Goal: Information Seeking & Learning: Learn about a topic

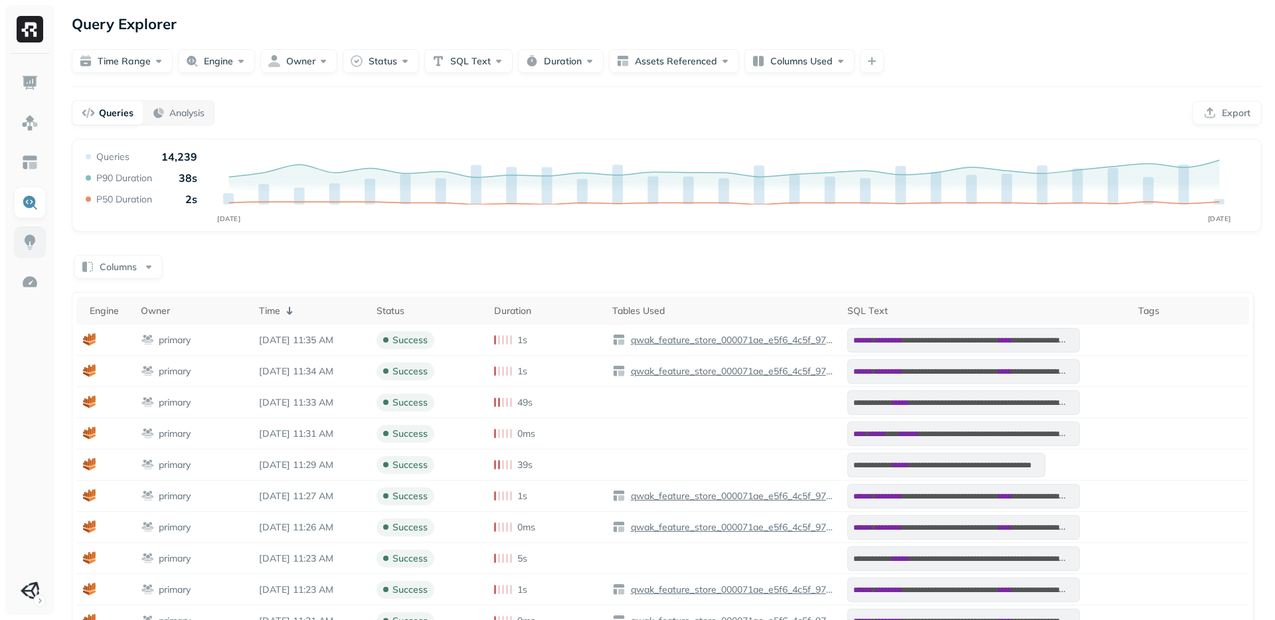
click at [31, 248] on img at bounding box center [29, 242] width 17 height 17
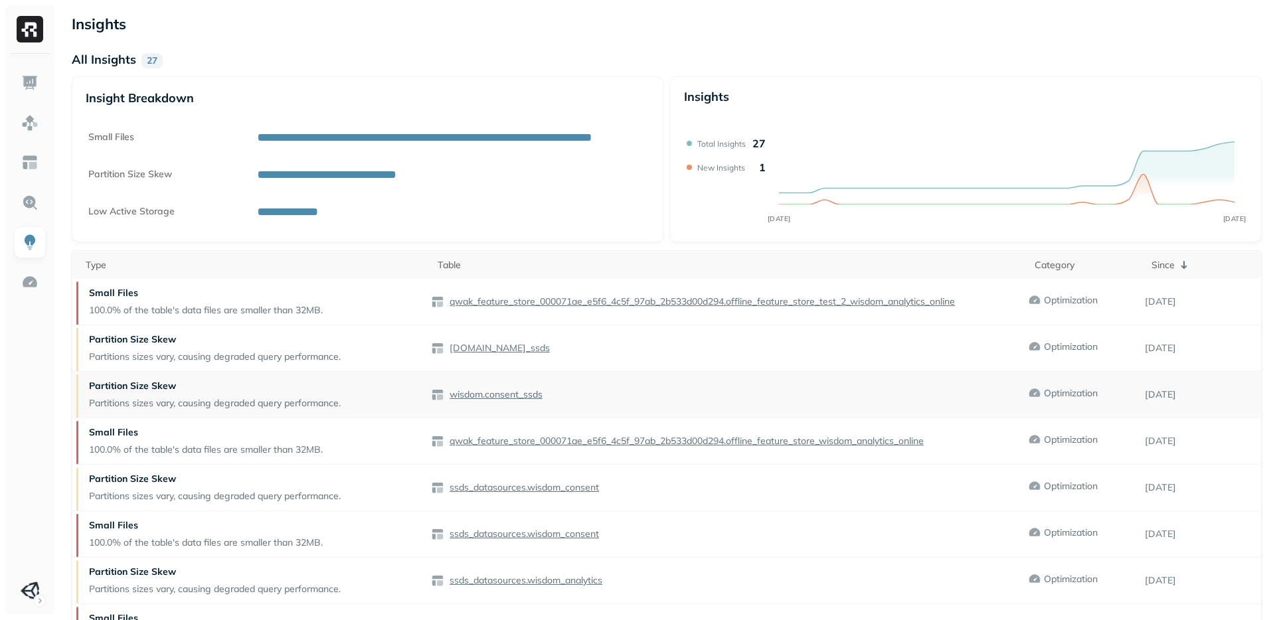
click at [495, 398] on p "wisdom.consent_ssds" at bounding box center [495, 394] width 96 height 13
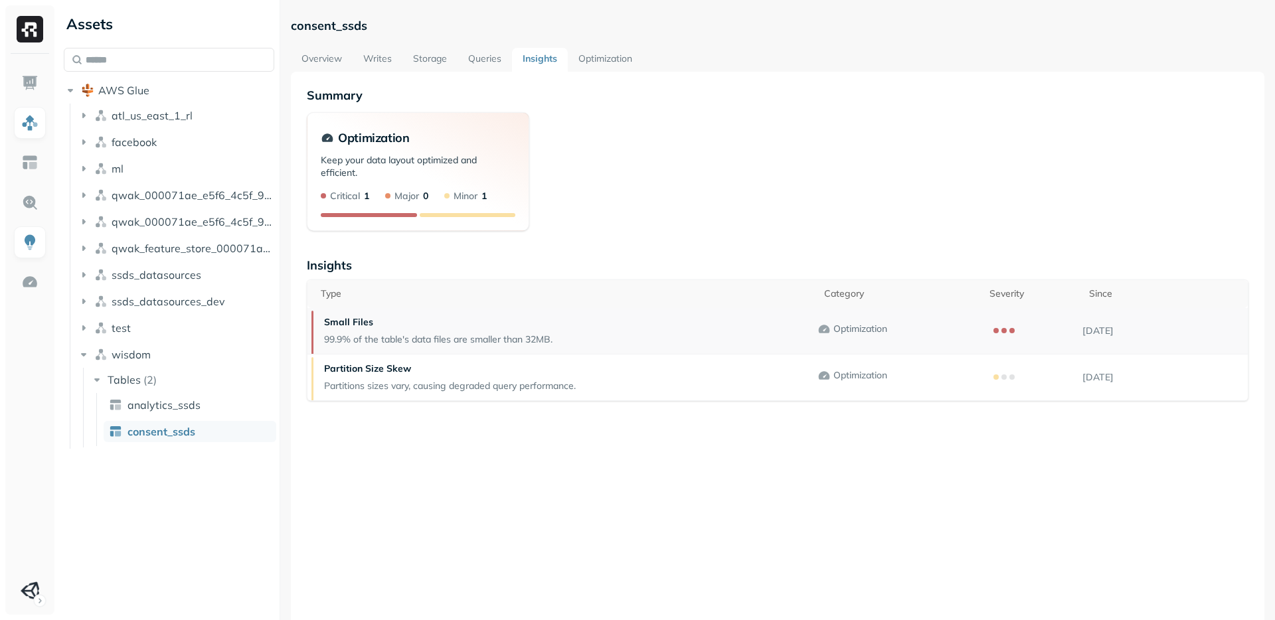
click at [341, 321] on p "Small Files" at bounding box center [438, 322] width 228 height 13
click at [379, 377] on div "Partition Size Skew Partitions sizes vary, causing degraded query performance." at bounding box center [449, 378] width 265 height 46
drag, startPoint x: 381, startPoint y: 381, endPoint x: 543, endPoint y: 379, distance: 162.7
click at [543, 380] on p "Partitions sizes vary, causing degraded query performance." at bounding box center [450, 386] width 252 height 13
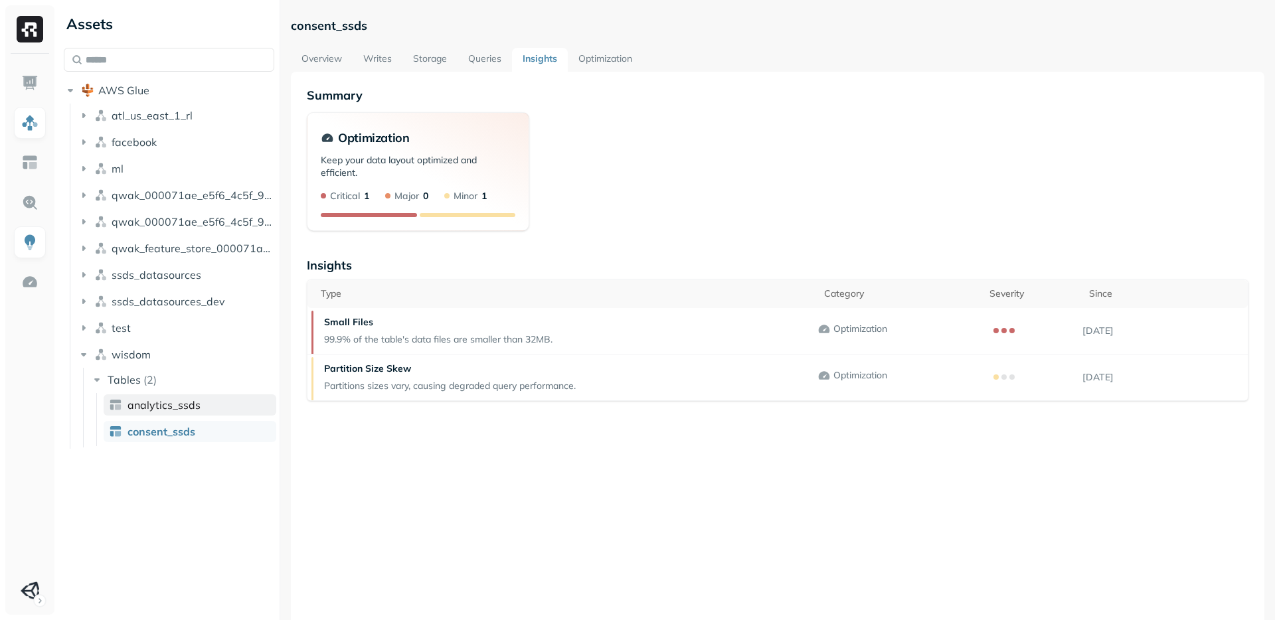
click at [164, 410] on span "analytics_ssds" at bounding box center [164, 404] width 73 height 13
click at [87, 326] on icon "button" at bounding box center [83, 327] width 13 height 13
click at [110, 140] on button "facebook" at bounding box center [176, 141] width 198 height 21
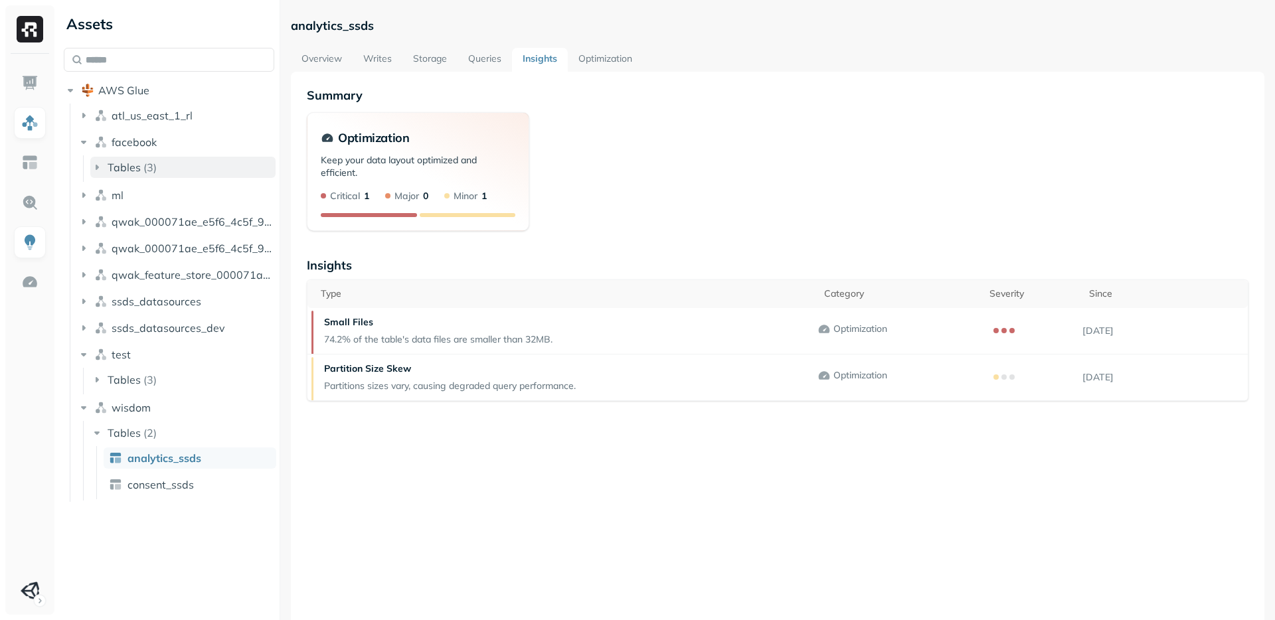
click at [115, 157] on button "Tables ( 3 )" at bounding box center [182, 167] width 185 height 21
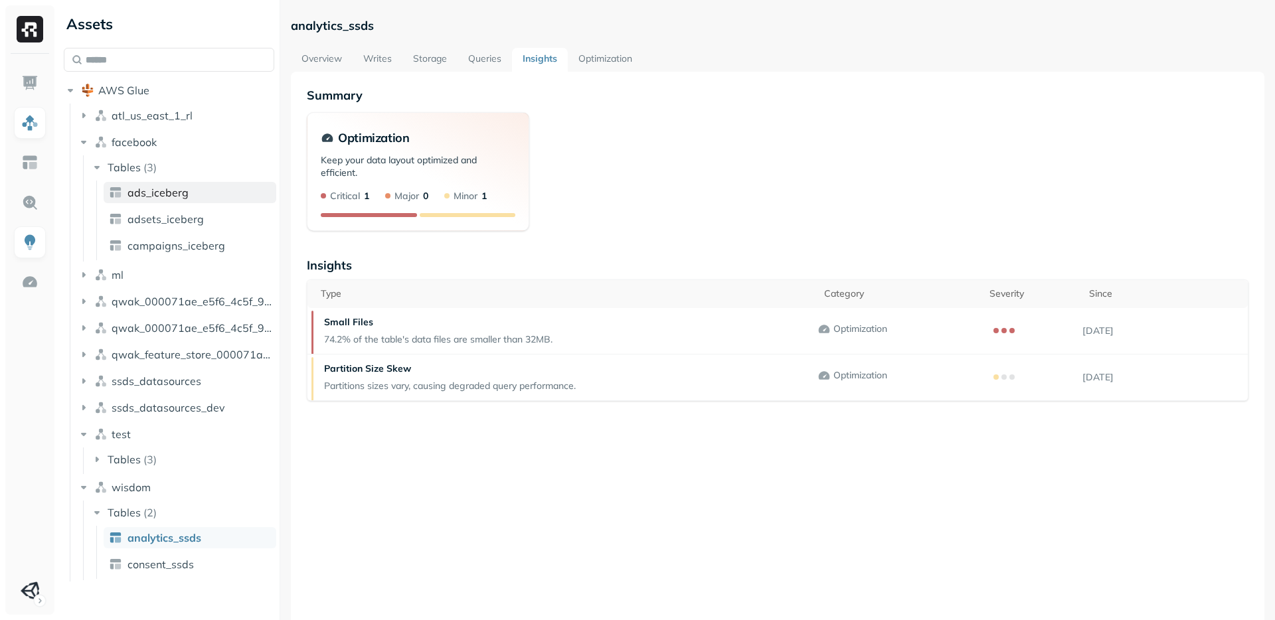
click at [141, 201] on link "ads_iceberg" at bounding box center [190, 192] width 173 height 21
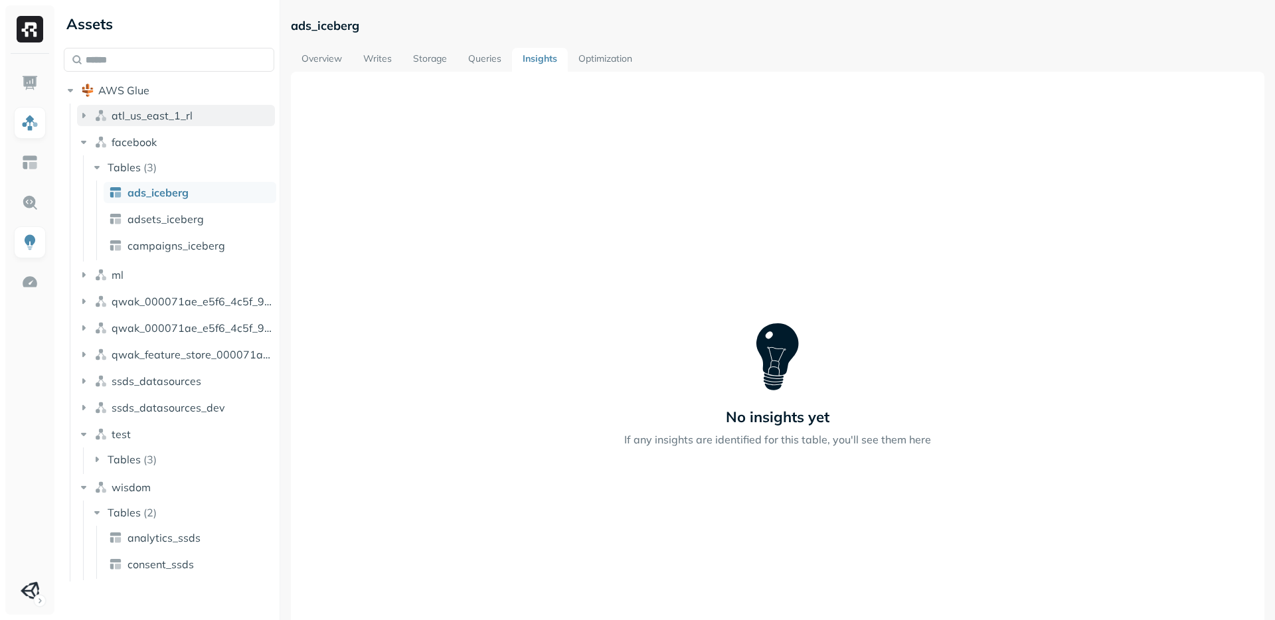
click at [120, 115] on span "atl_us_east_1_rl" at bounding box center [152, 115] width 81 height 13
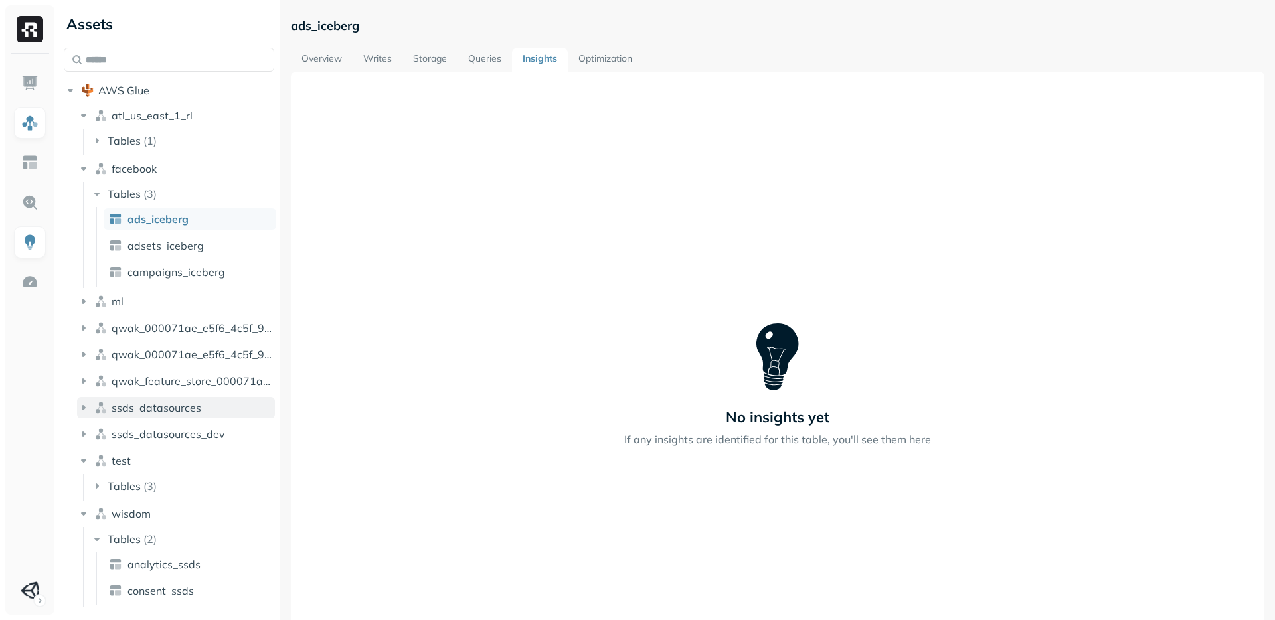
click at [154, 411] on span "ssds_datasources" at bounding box center [157, 407] width 90 height 13
click at [143, 444] on li "Tables ( 3 )" at bounding box center [182, 434] width 185 height 24
click at [143, 440] on button "Tables ( 3 )" at bounding box center [182, 432] width 185 height 21
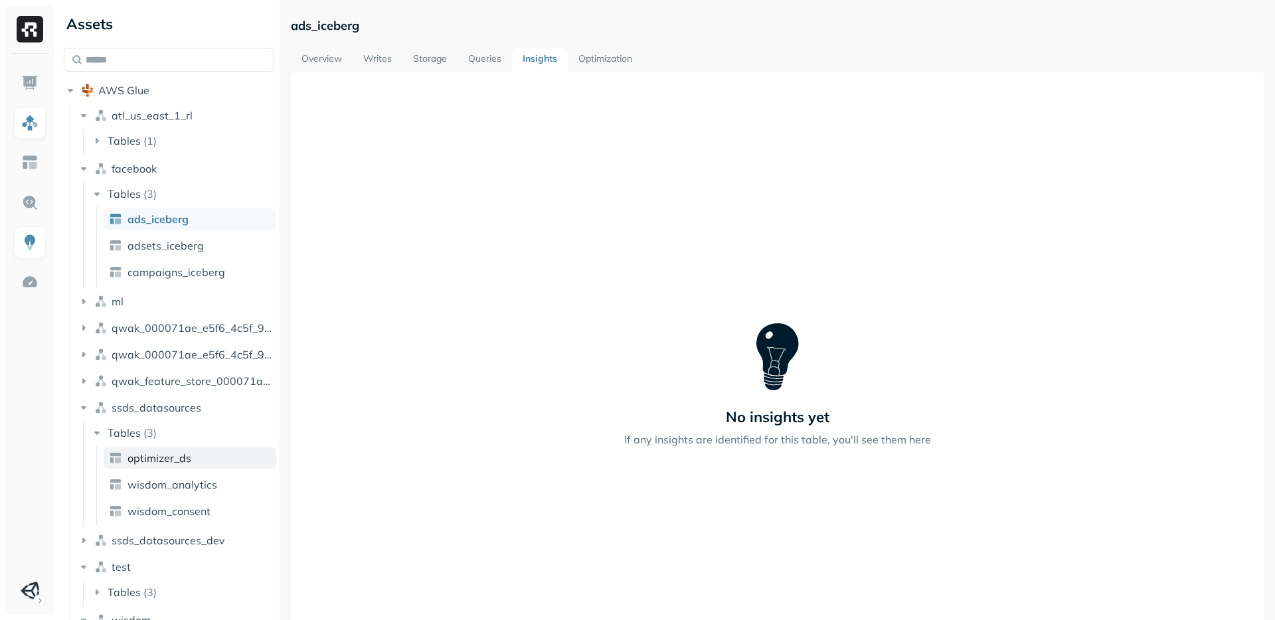
click at [143, 458] on span "optimizer_ds" at bounding box center [160, 458] width 64 height 13
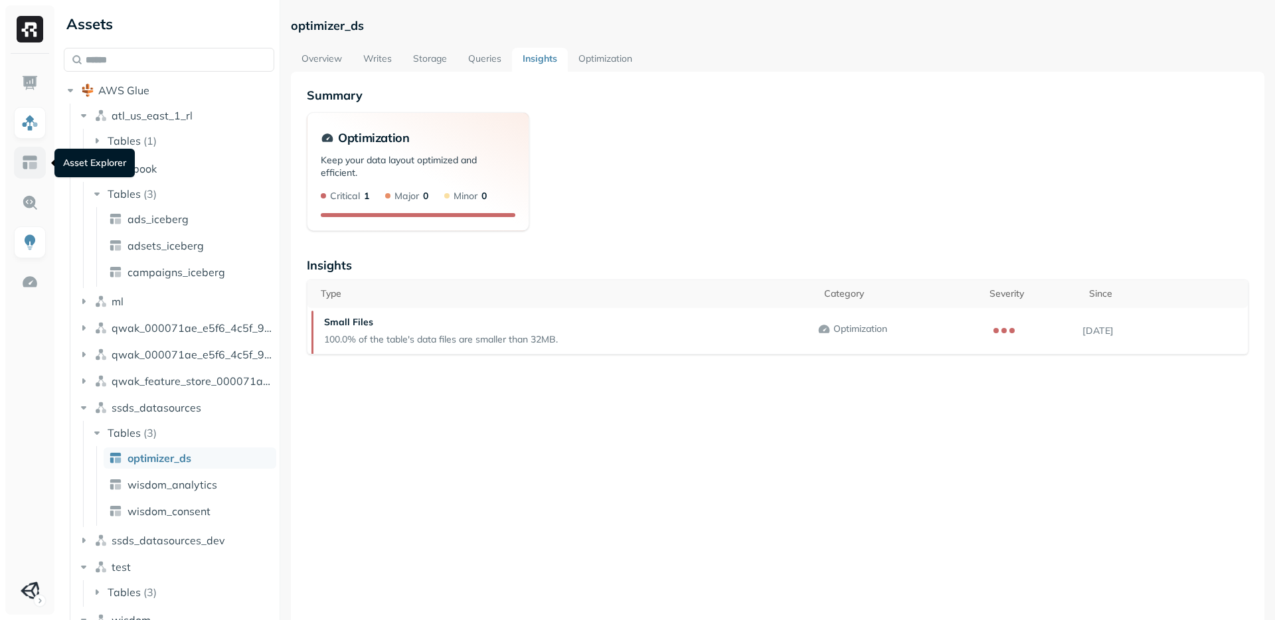
click at [35, 162] on img at bounding box center [29, 162] width 17 height 17
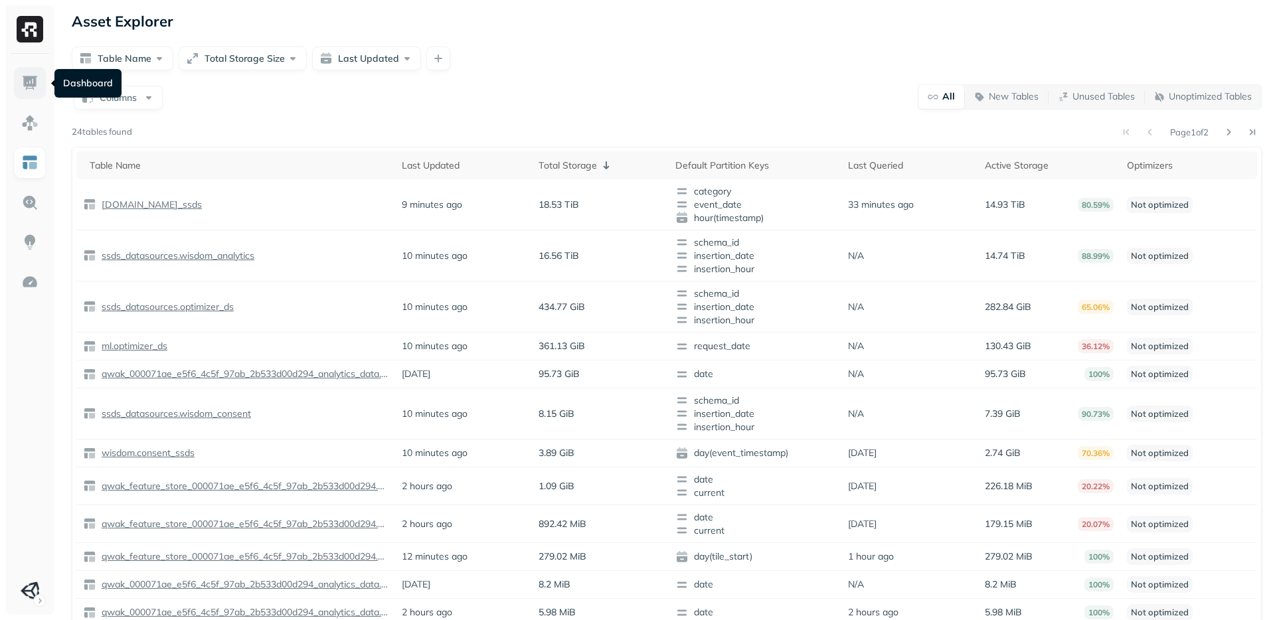
click at [19, 82] on link at bounding box center [30, 83] width 32 height 32
